Goal: Contribute content: Add original content to the website for others to see

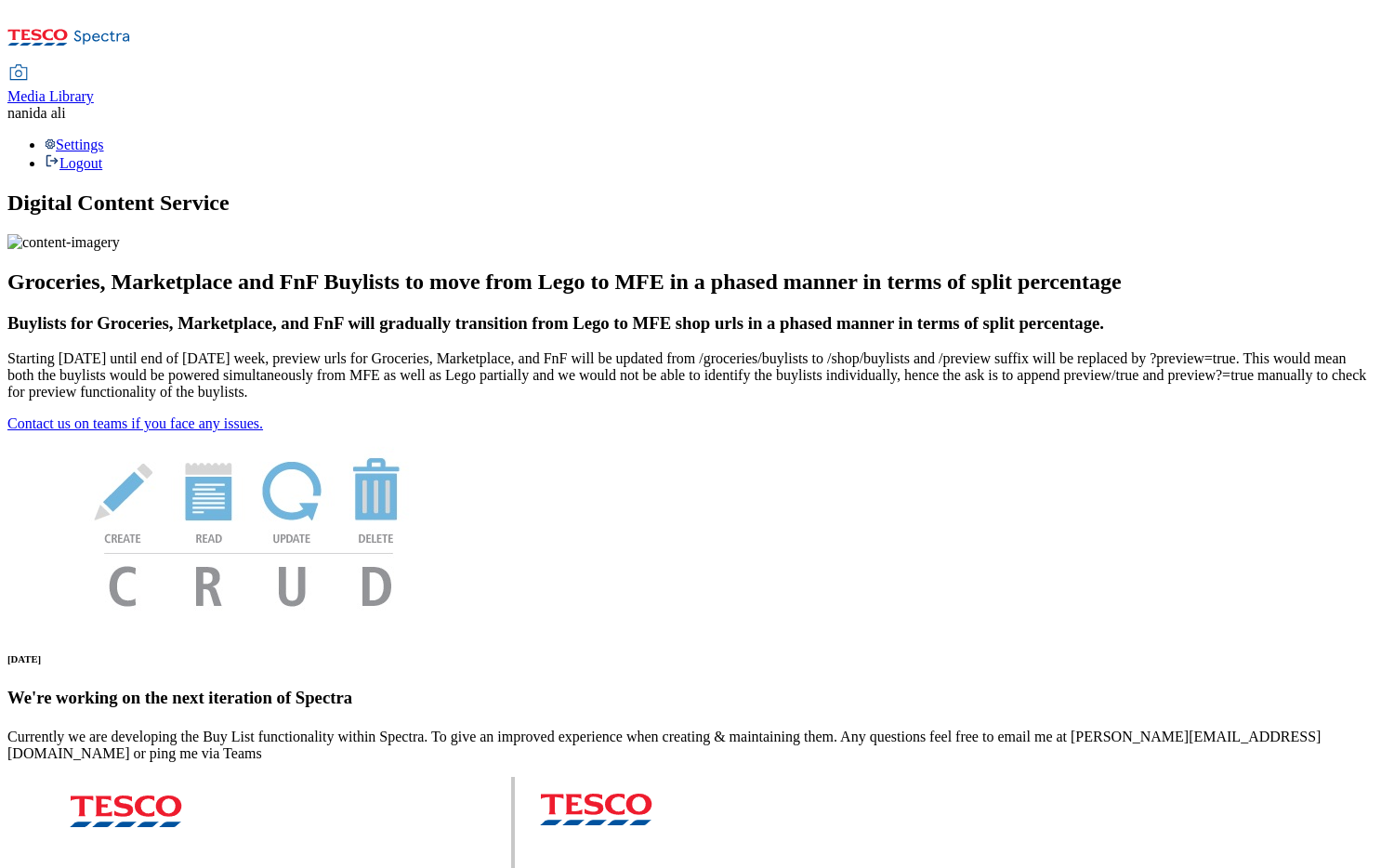
click at [94, 88] on span "Media Library" at bounding box center [50, 96] width 87 height 16
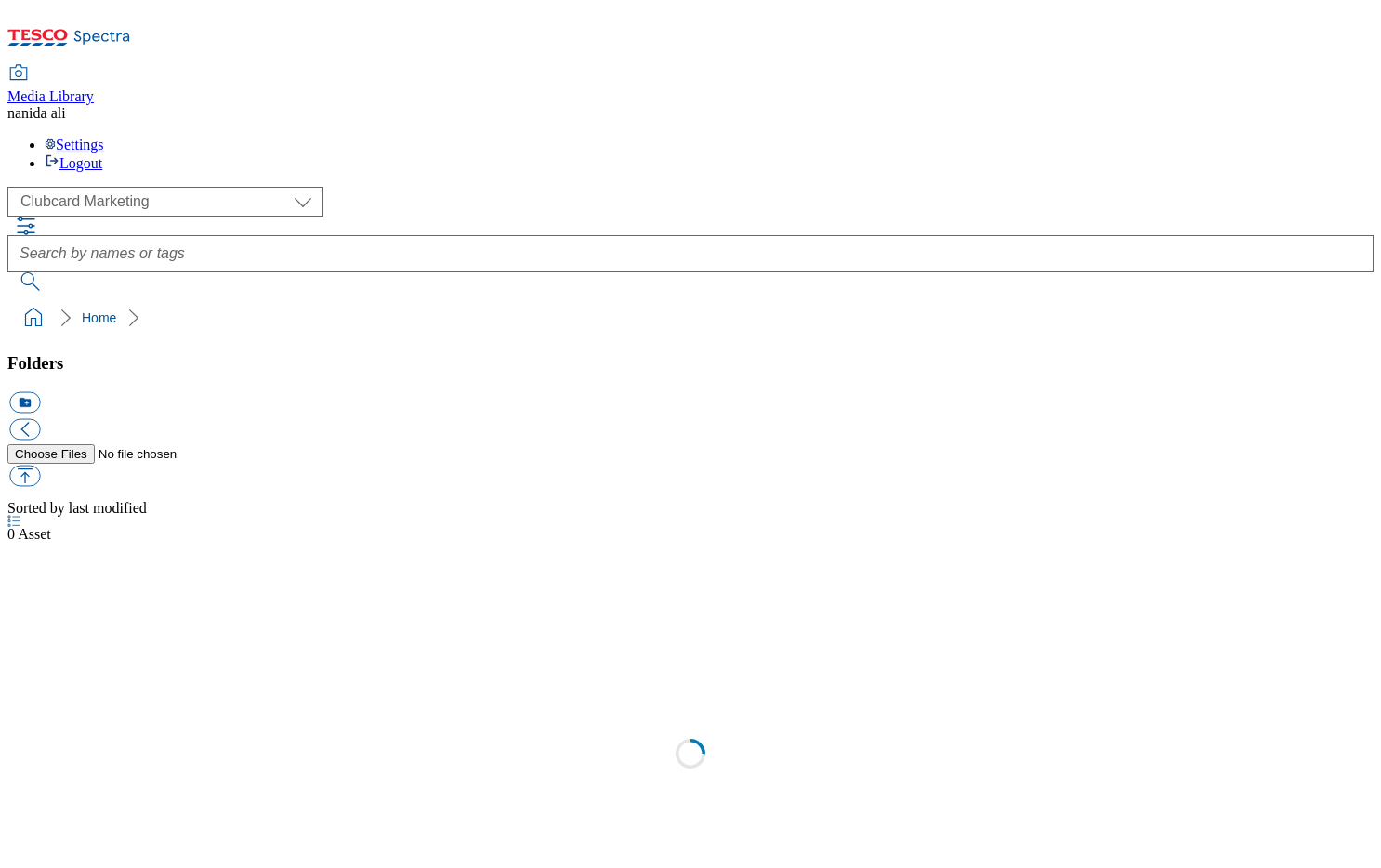
scroll to position [2, 0]
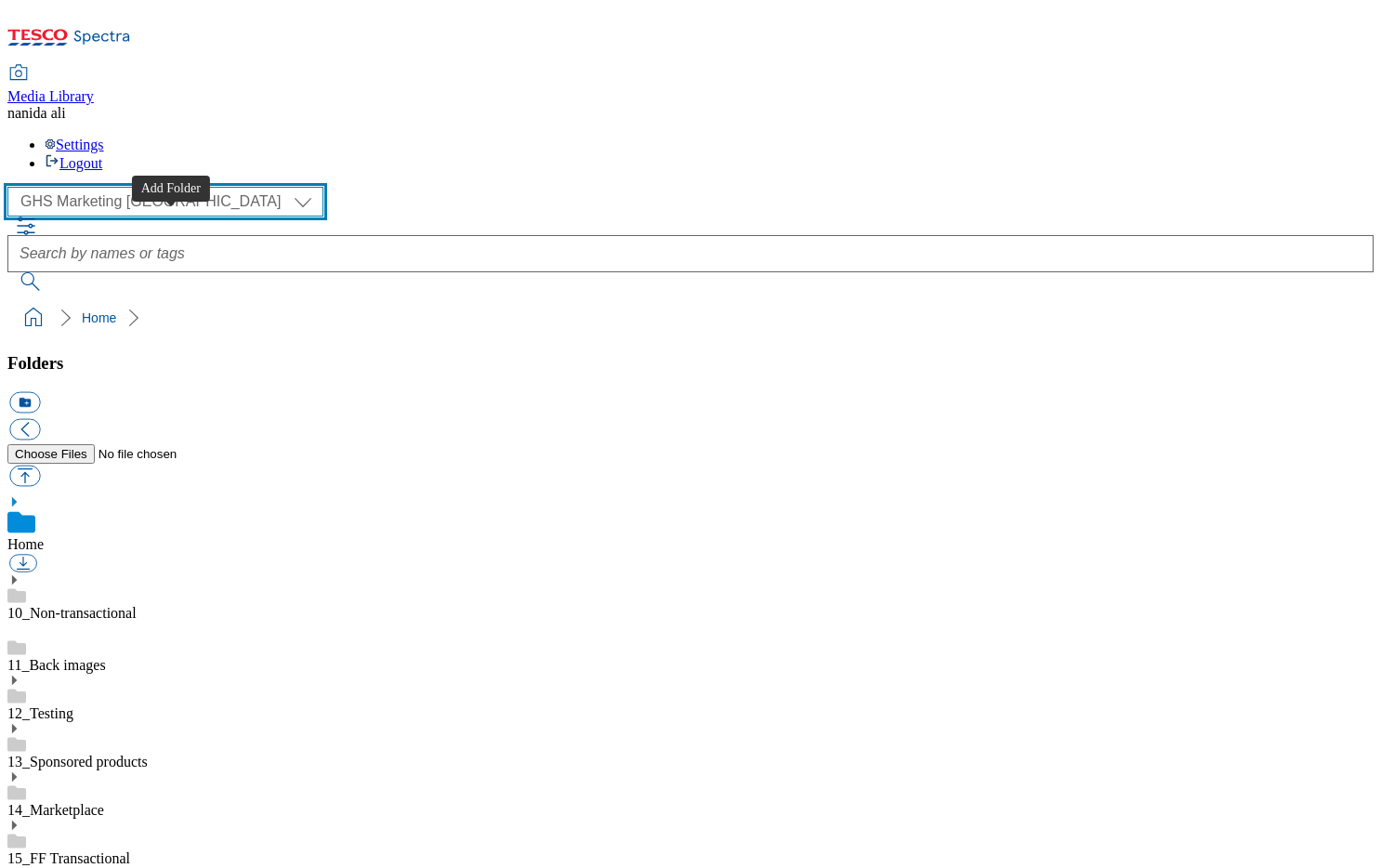
scroll to position [495, 0]
select select "flare-homepage"
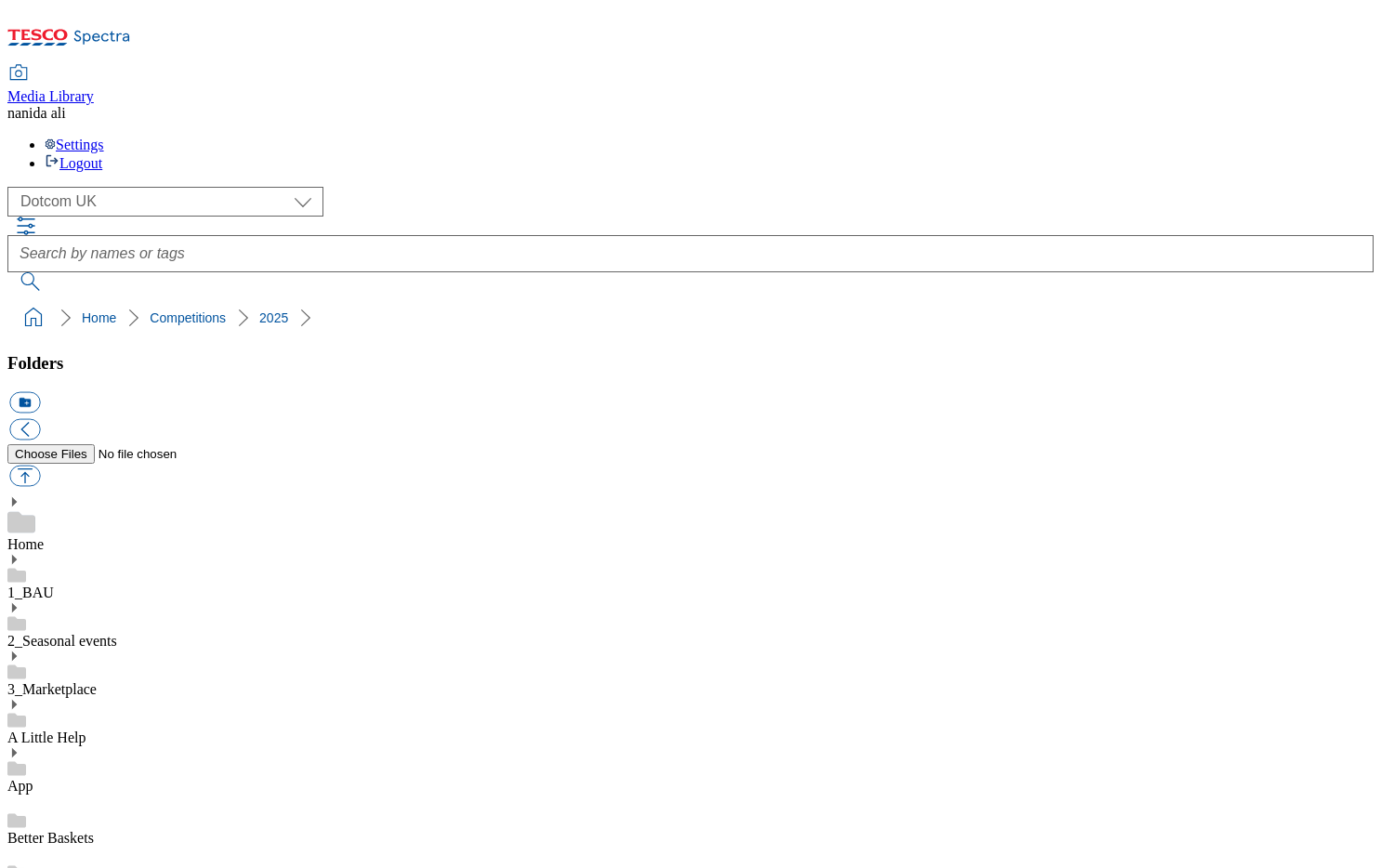
scroll to position [498, 0]
click at [40, 393] on button "icon_new_folder" at bounding box center [24, 403] width 31 height 21
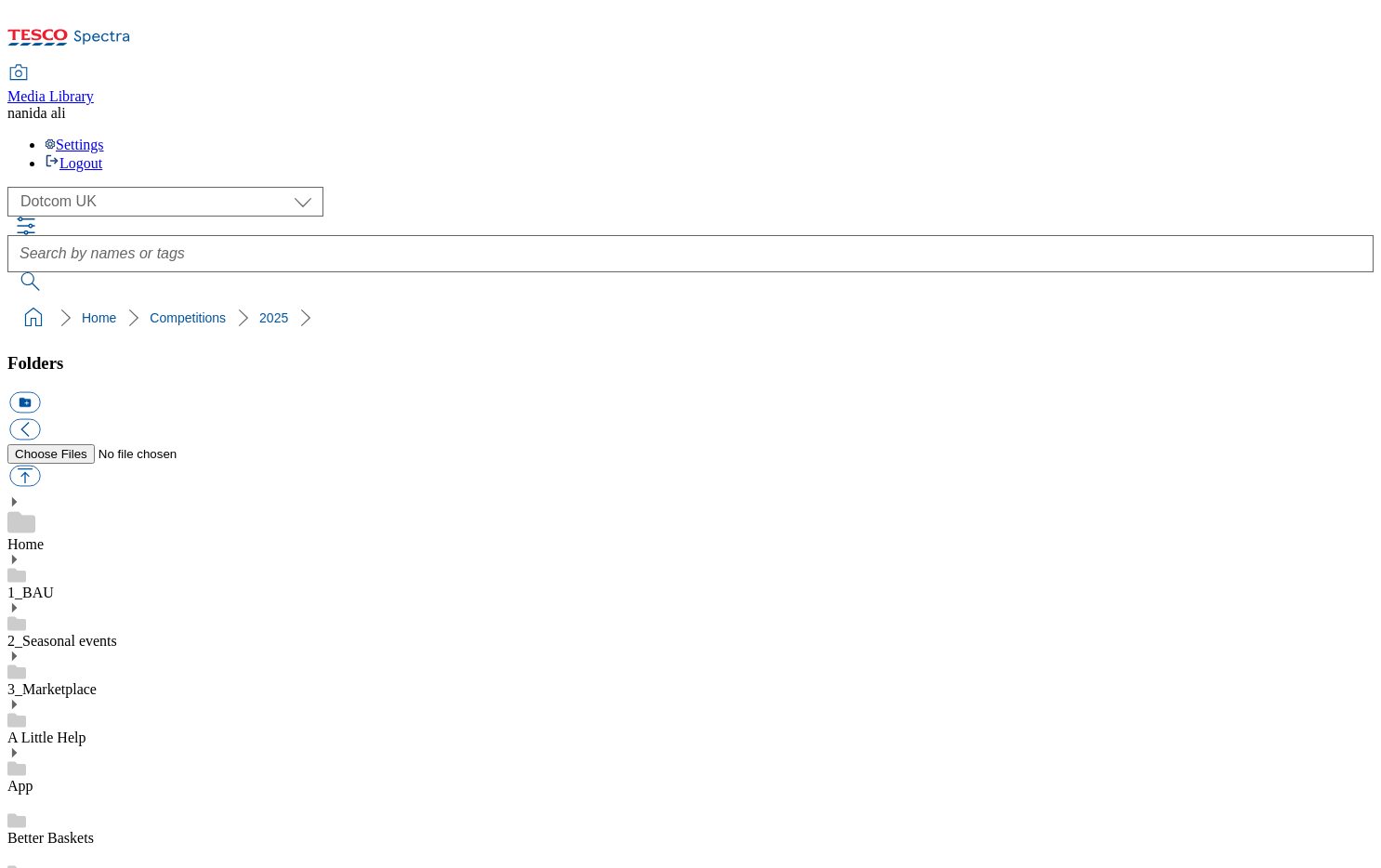
type input "2532"
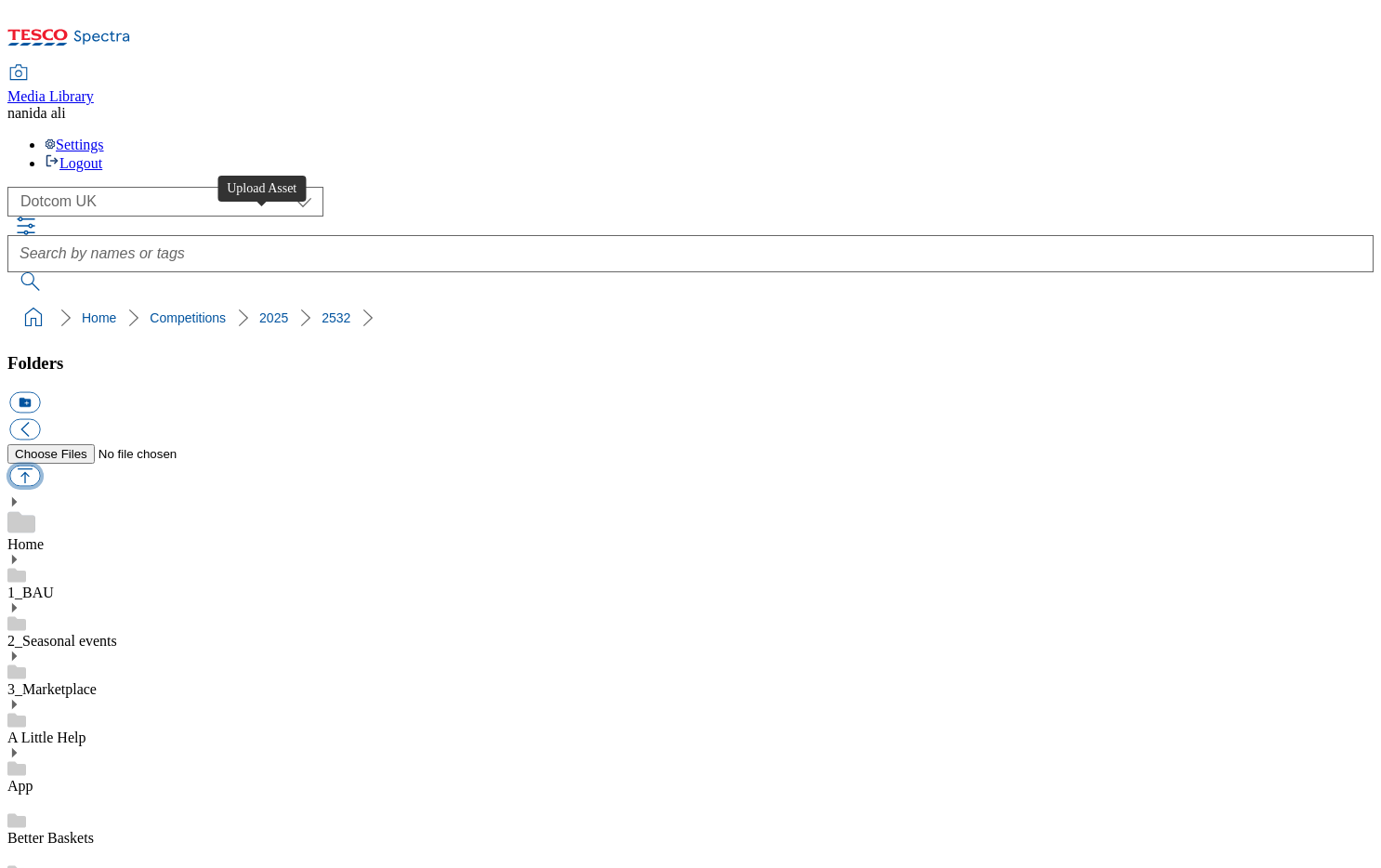
click at [40, 465] on button "button" at bounding box center [24, 475] width 31 height 21
type input "C:\fakepath\2532-WF-510600.psd"
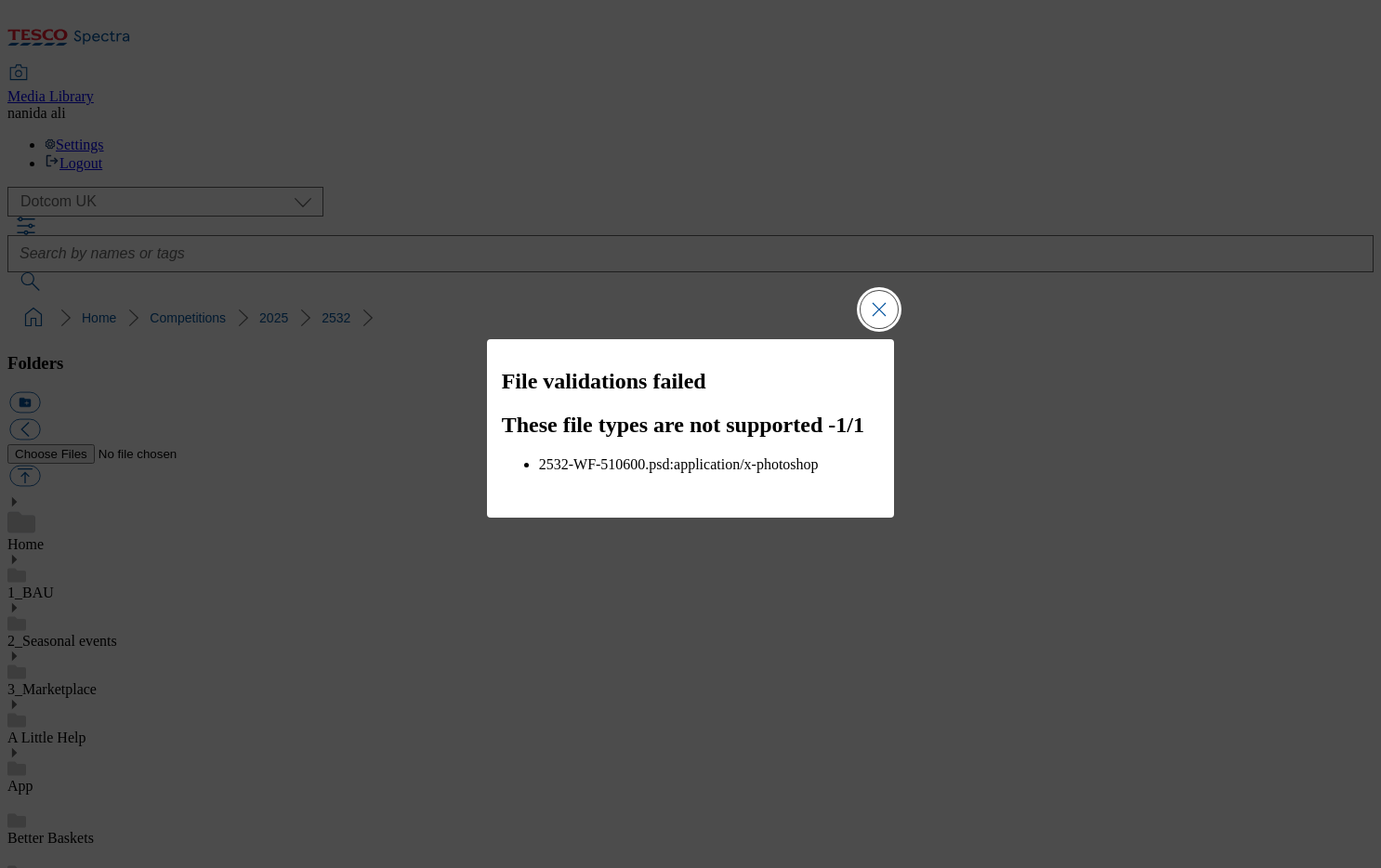
click at [889, 309] on button "Close Modal" at bounding box center [879, 310] width 37 height 37
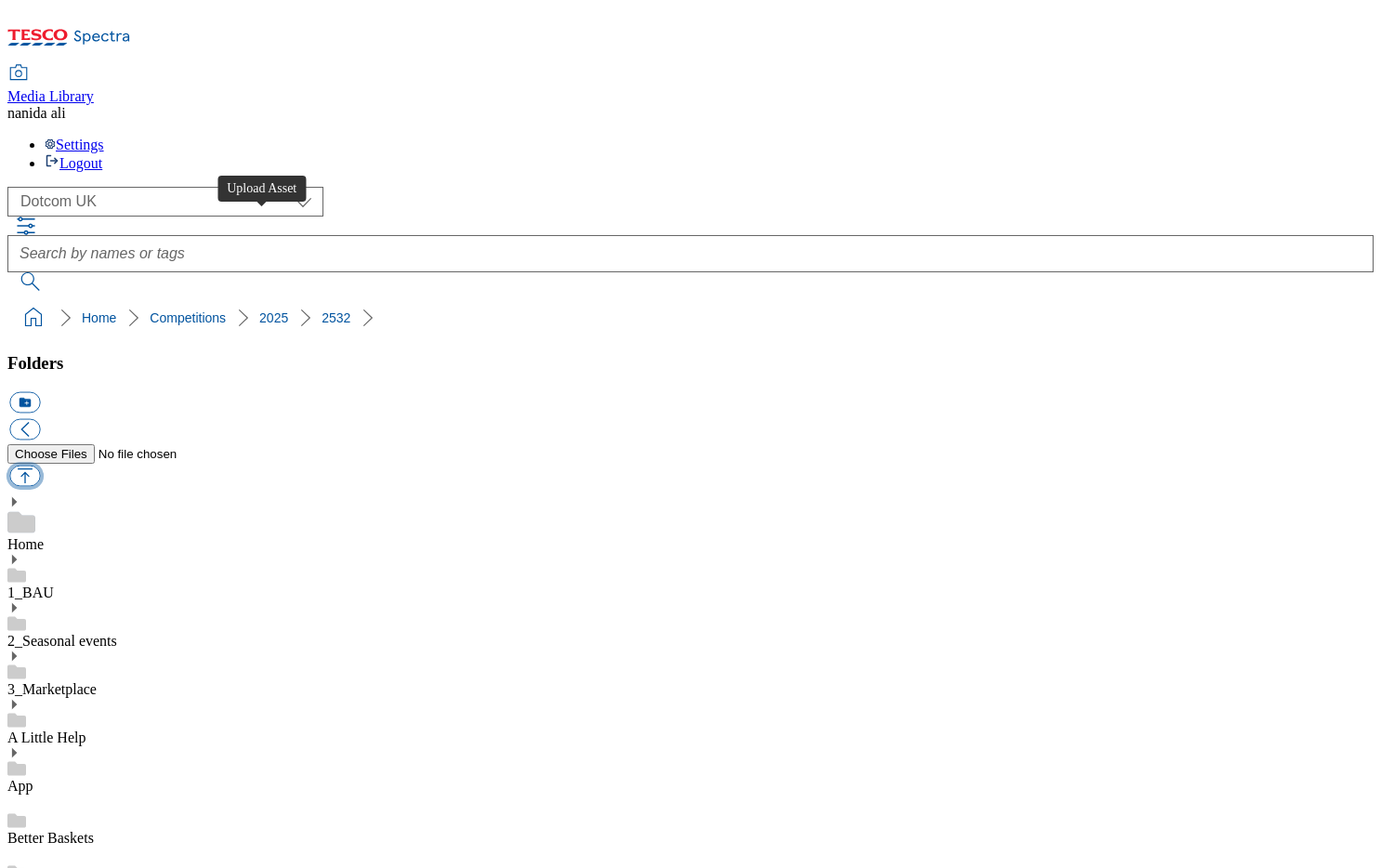
click at [40, 465] on button "button" at bounding box center [24, 475] width 31 height 21
type input "C:\fakepath\DC-478x255-Competitions-Crunchy.jpg"
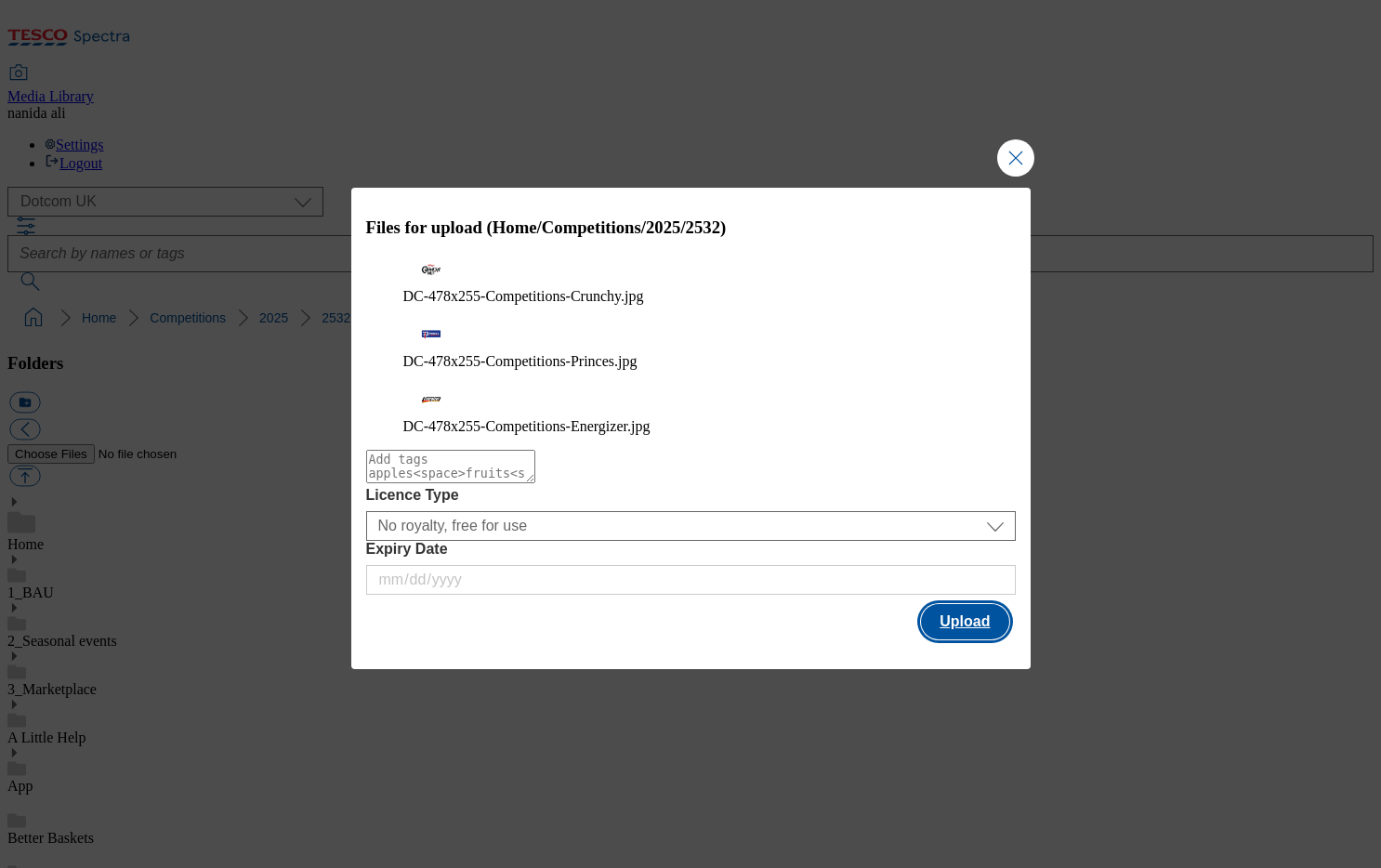
click at [979, 604] on button "Upload" at bounding box center [965, 621] width 87 height 35
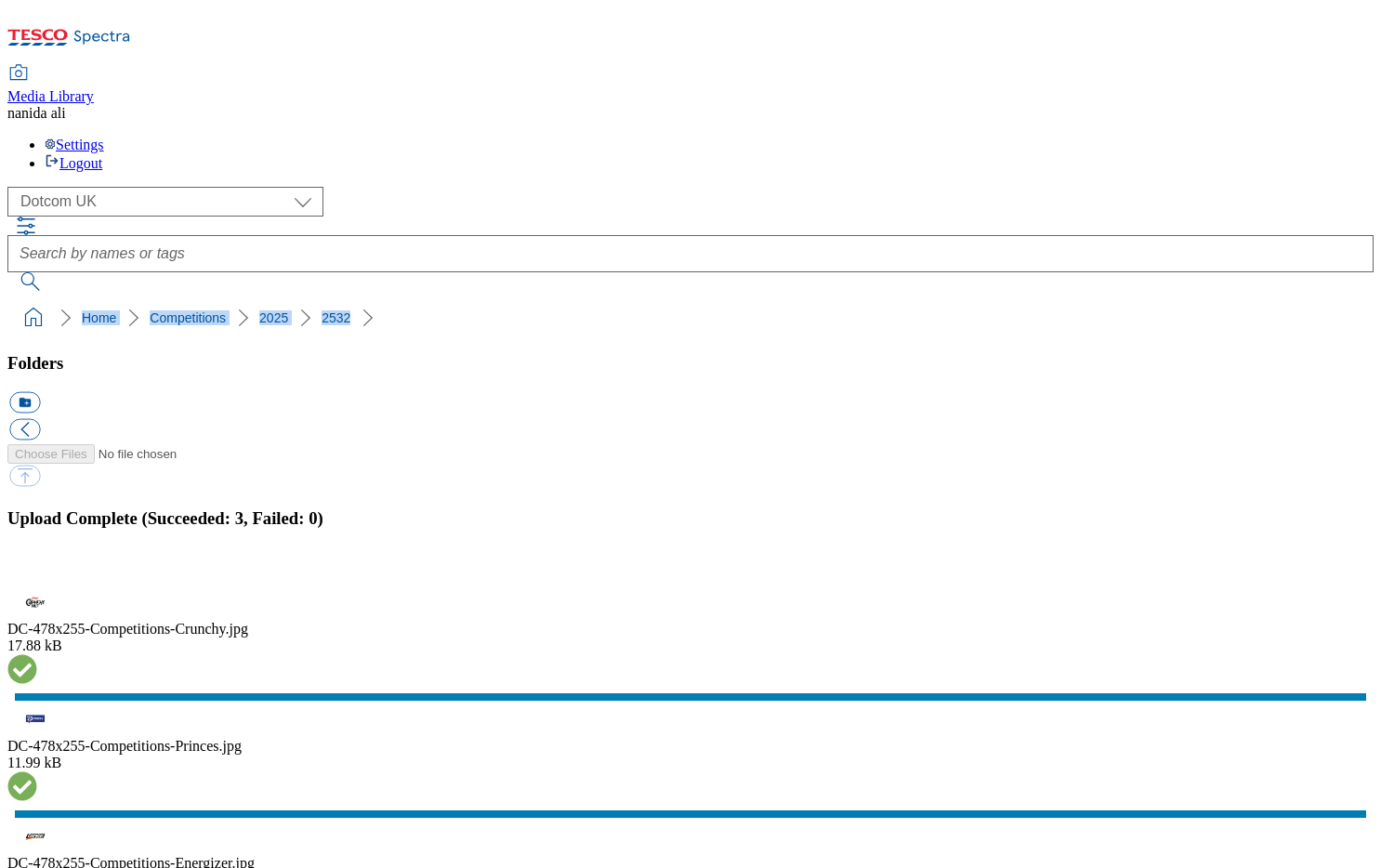
drag, startPoint x: 8, startPoint y: 165, endPoint x: 332, endPoint y: 165, distance: 324.0
click at [332, 300] on nav "Home Competitions 2025 2532" at bounding box center [690, 318] width 1366 height 35
copy ol "Home Competitions 2025 2532"
click at [37, 568] on button "button" at bounding box center [23, 576] width 28 height 18
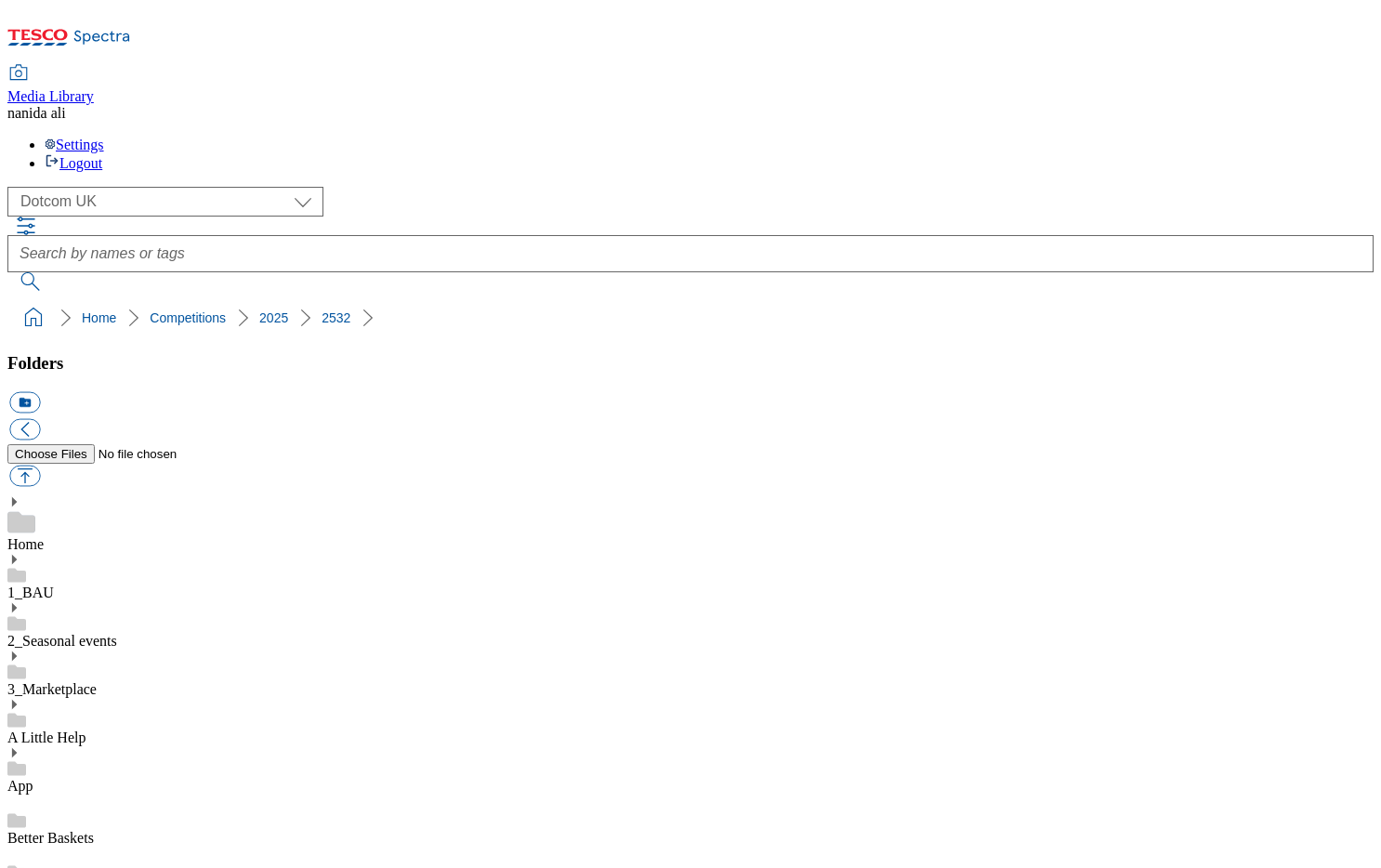
click at [353, 300] on ol "Home Competitions 2025 2532" at bounding box center [696, 318] width 1355 height 35
click at [40, 465] on button "button" at bounding box center [24, 475] width 31 height 21
type input "C:\fakepath\Princes Tesco Text to Win Terms_FINAL.pdf"
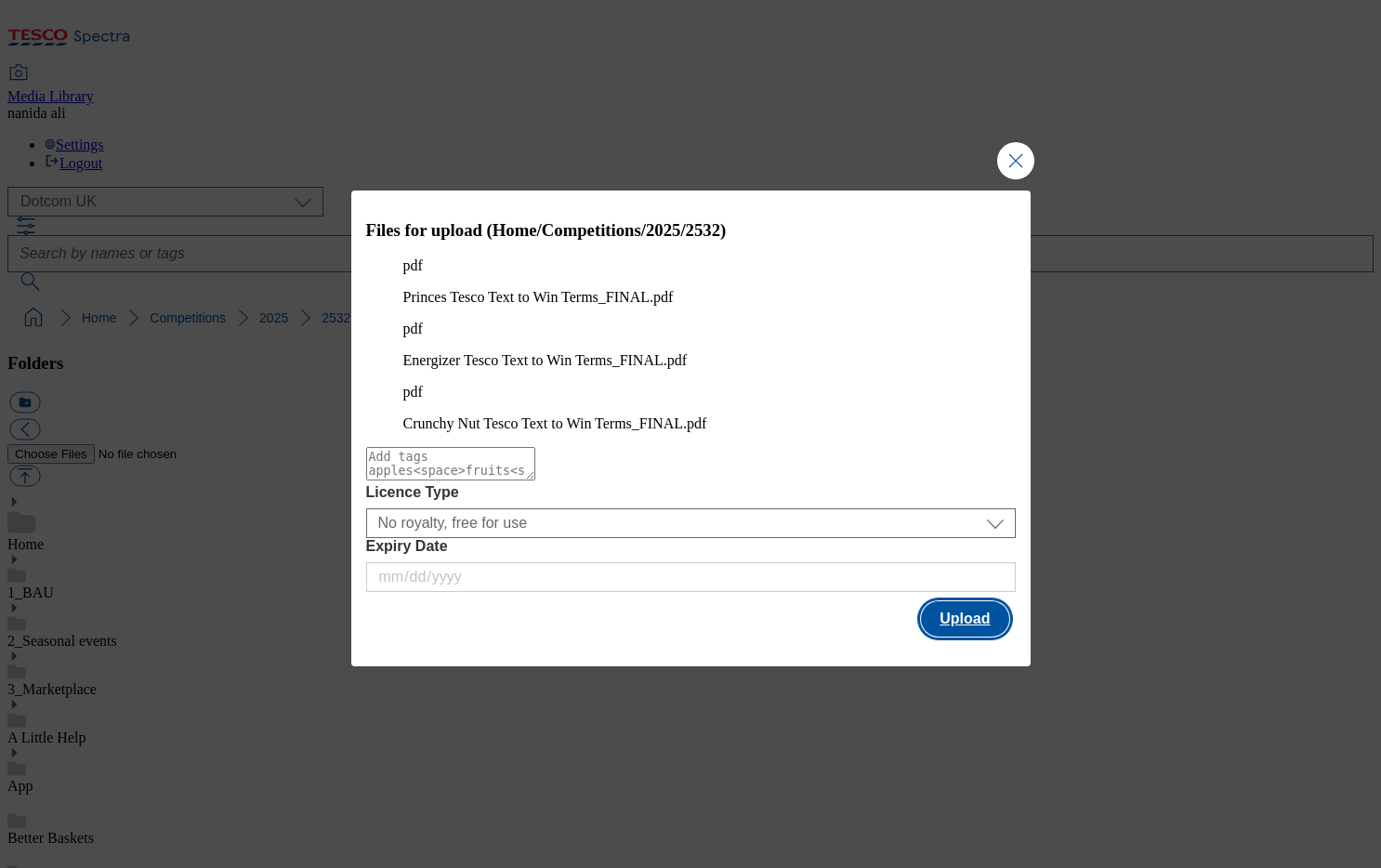
click at [955, 601] on button "Upload" at bounding box center [965, 619] width 87 height 35
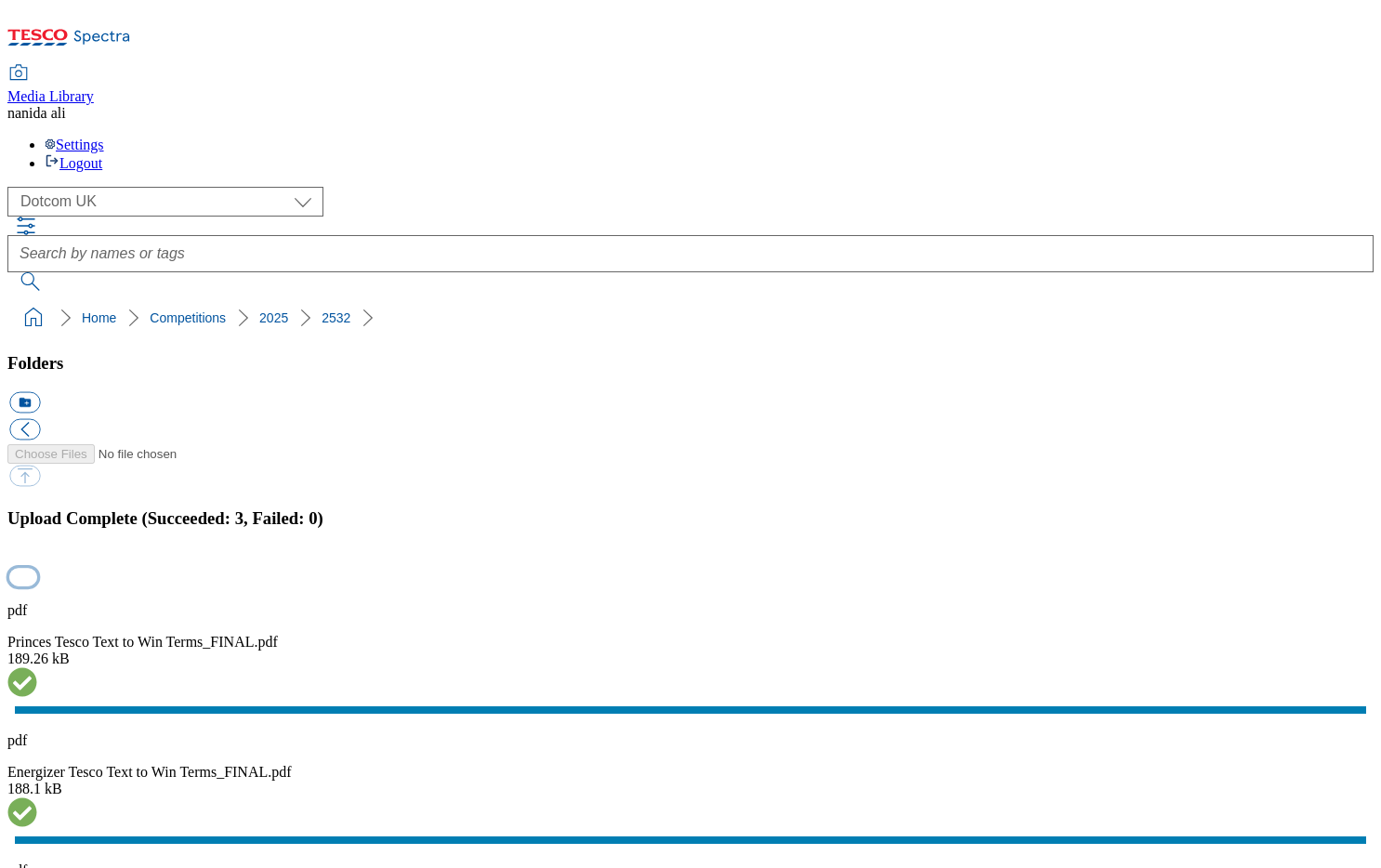
click at [37, 568] on button "button" at bounding box center [23, 576] width 28 height 18
